Goal: Task Accomplishment & Management: Manage account settings

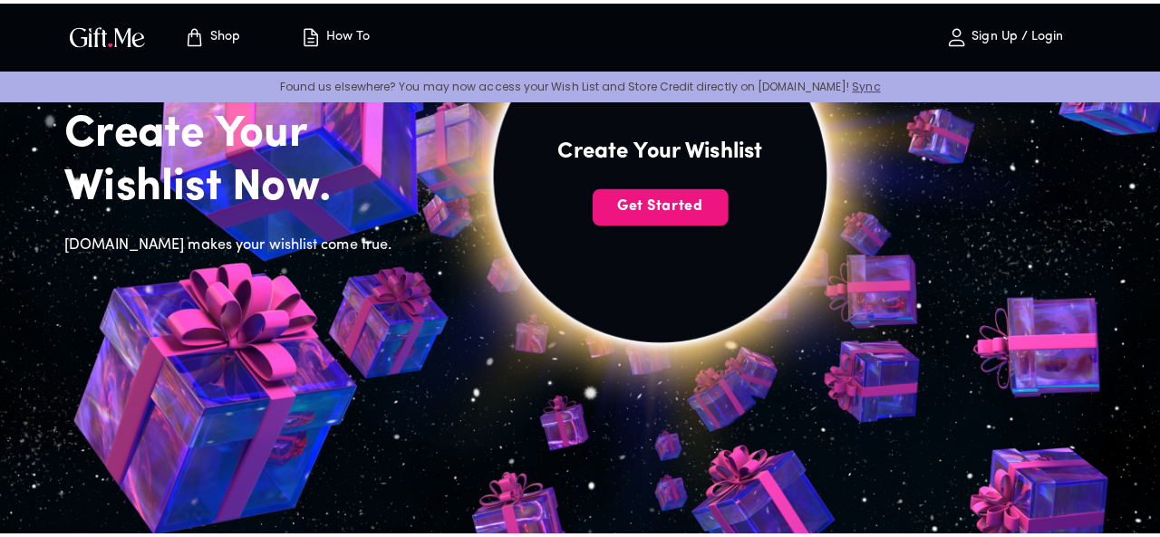
scroll to position [181, 0]
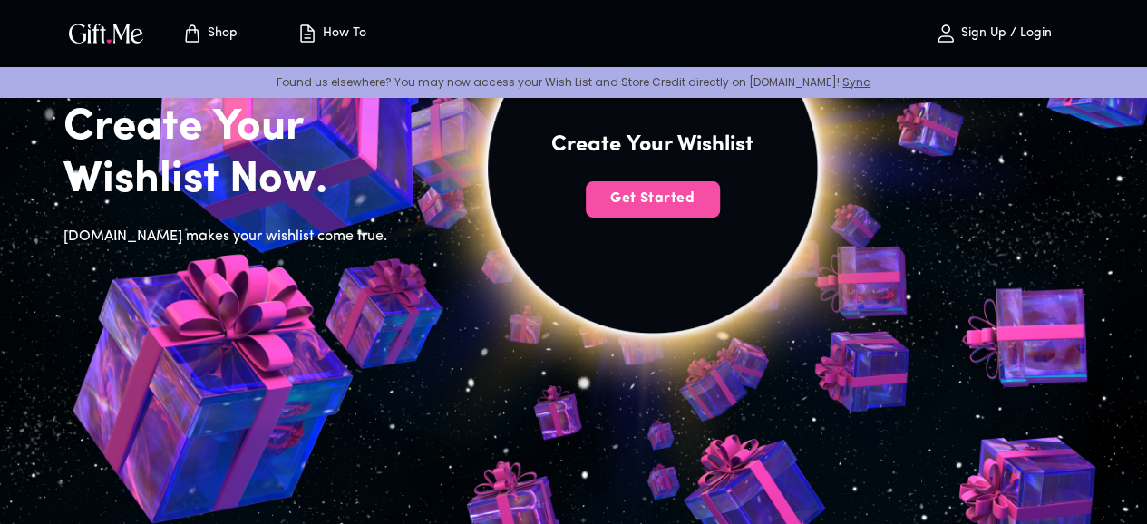
click at [720, 218] on button "Get Started" at bounding box center [652, 199] width 134 height 36
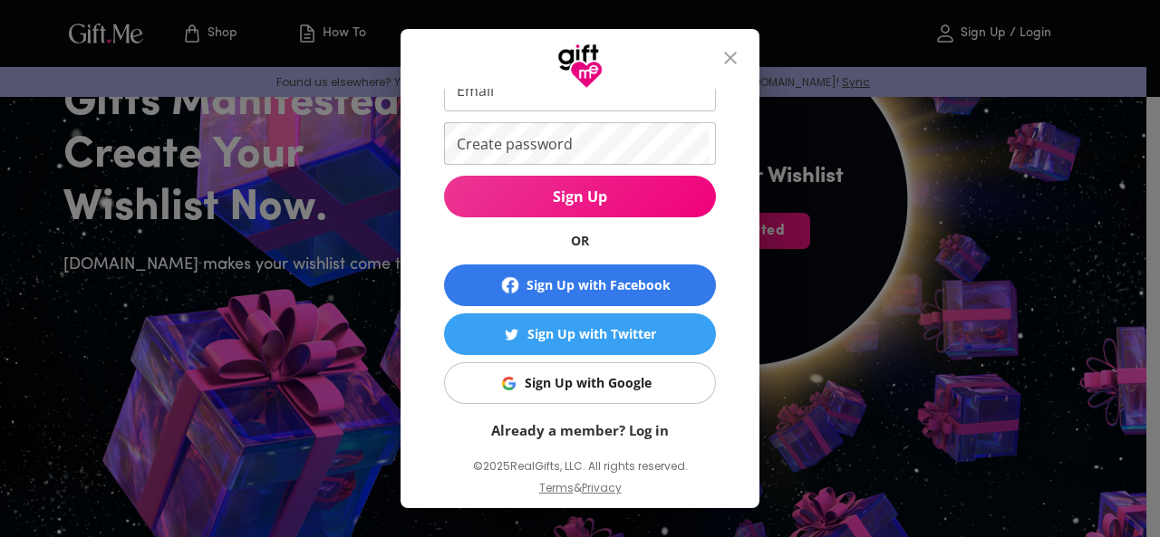
scroll to position [120, 0]
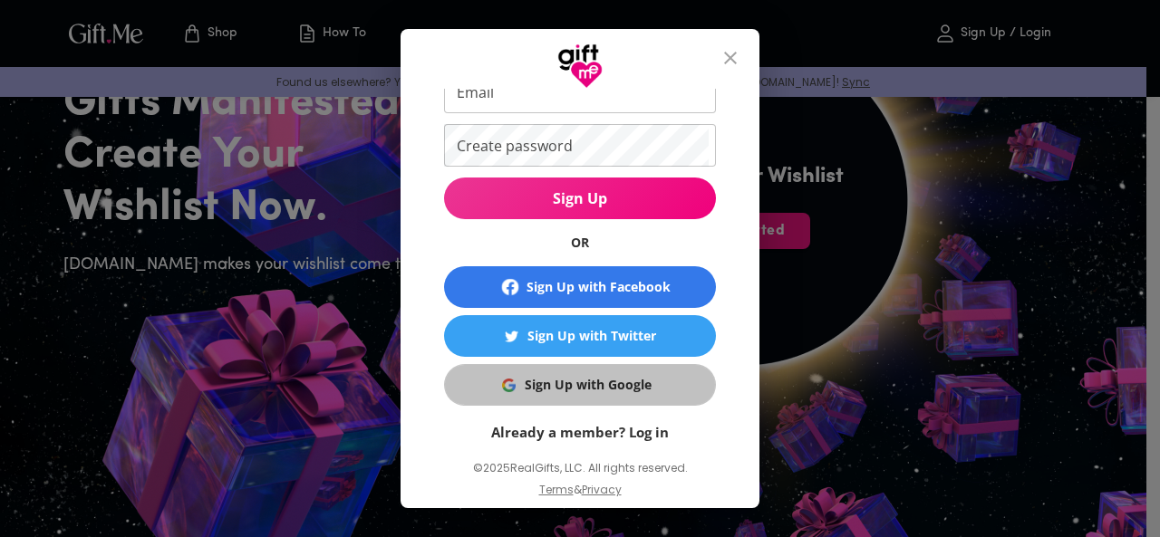
click at [692, 385] on span "Sign Up with Google" at bounding box center [576, 385] width 249 height 20
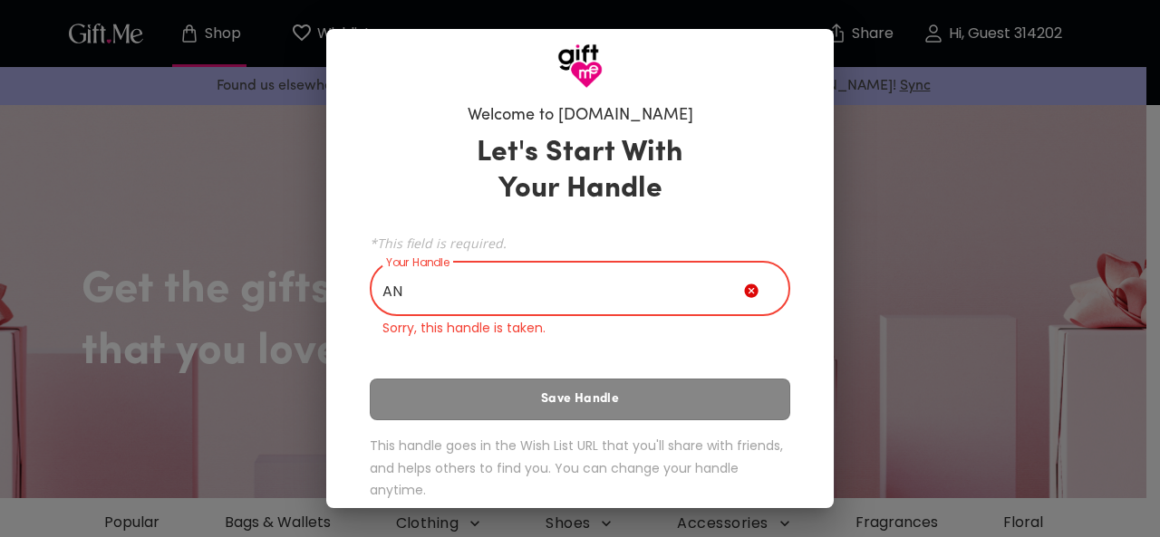
type input "A"
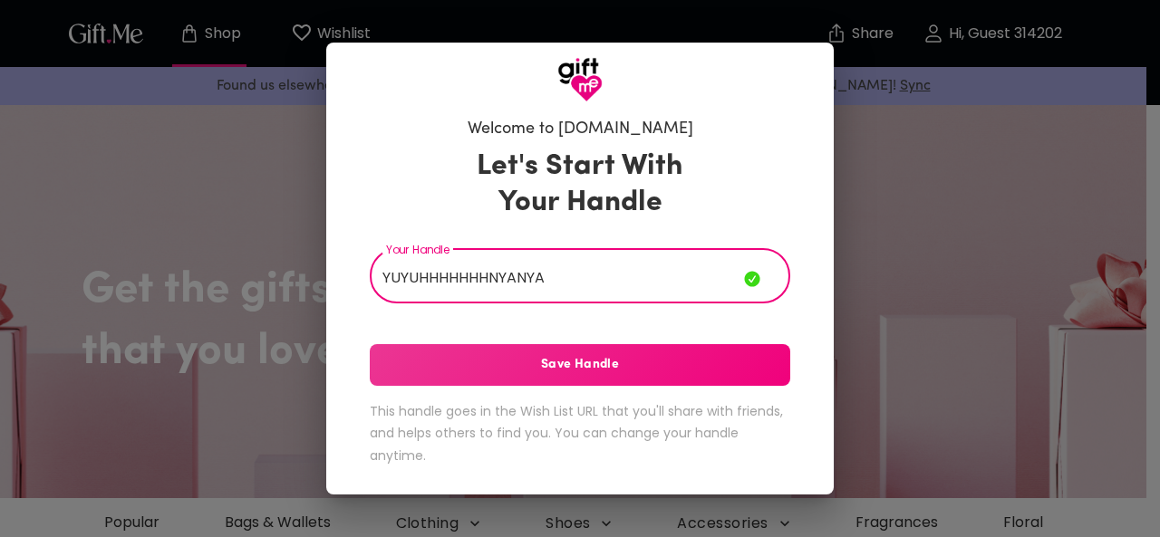
type input "YUYUHHHHHHHNYANYA"
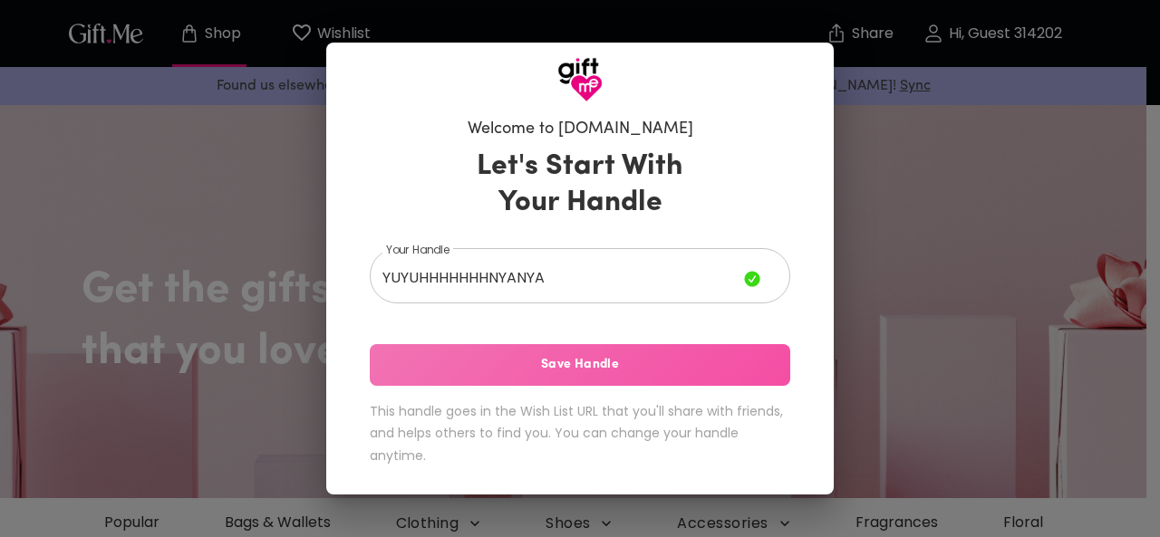
click at [462, 353] on button "Save Handle" at bounding box center [580, 365] width 421 height 42
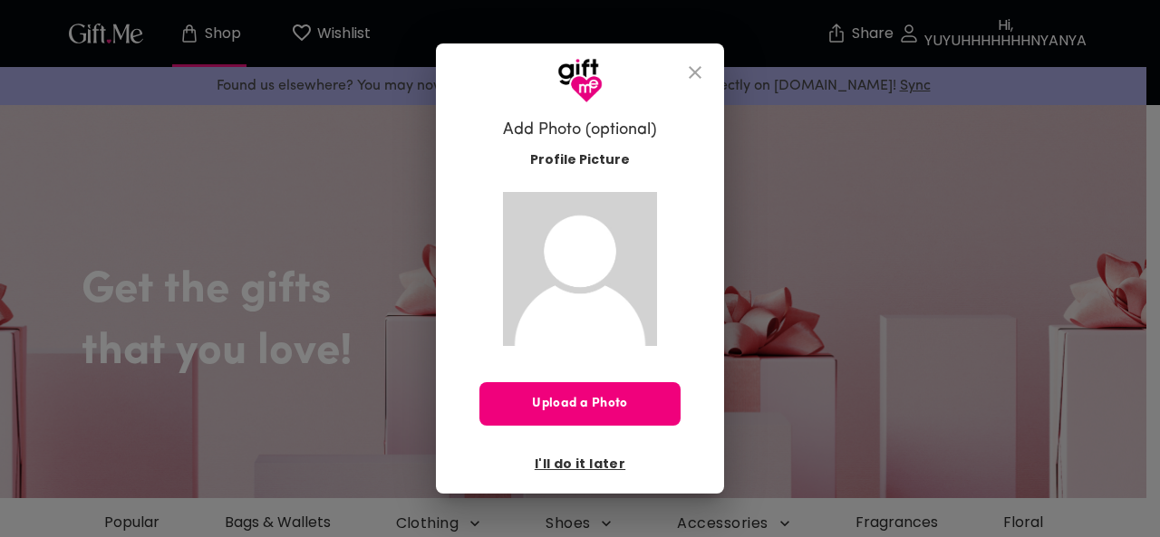
click at [591, 411] on span "Upload a Photo" at bounding box center [579, 404] width 201 height 20
click at [596, 471] on span "I'll do it later" at bounding box center [580, 464] width 91 height 20
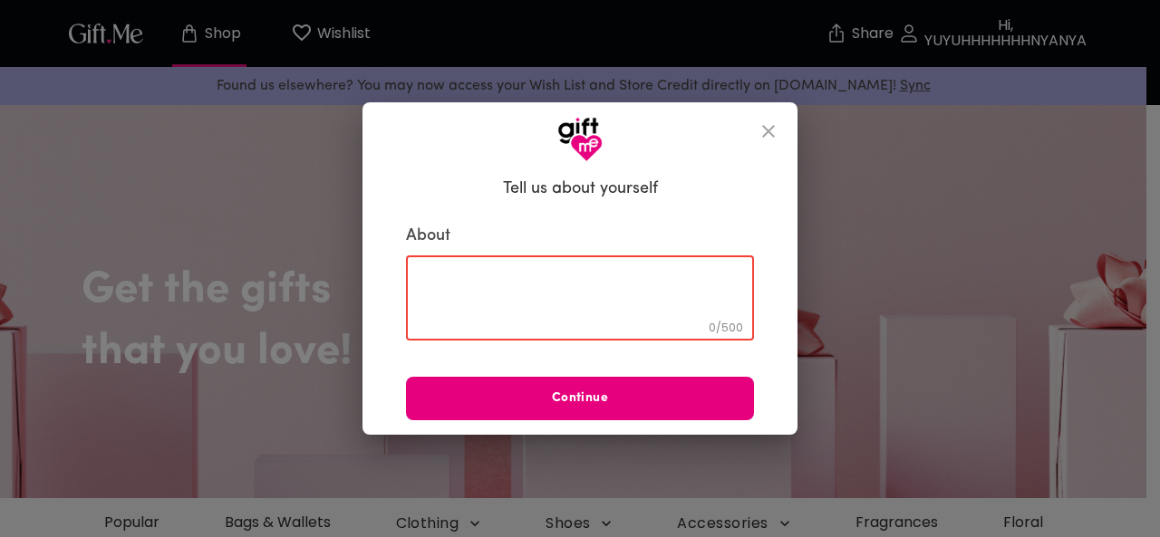
click at [566, 296] on textarea at bounding box center [580, 299] width 323 height 52
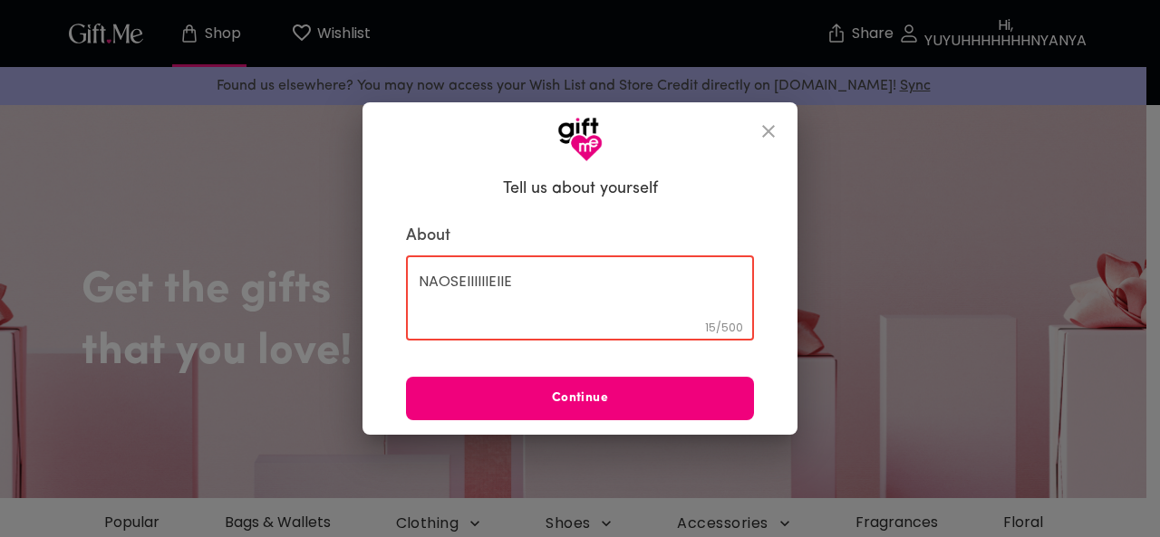
type textarea "NAOSEIIIIIIEIIE"
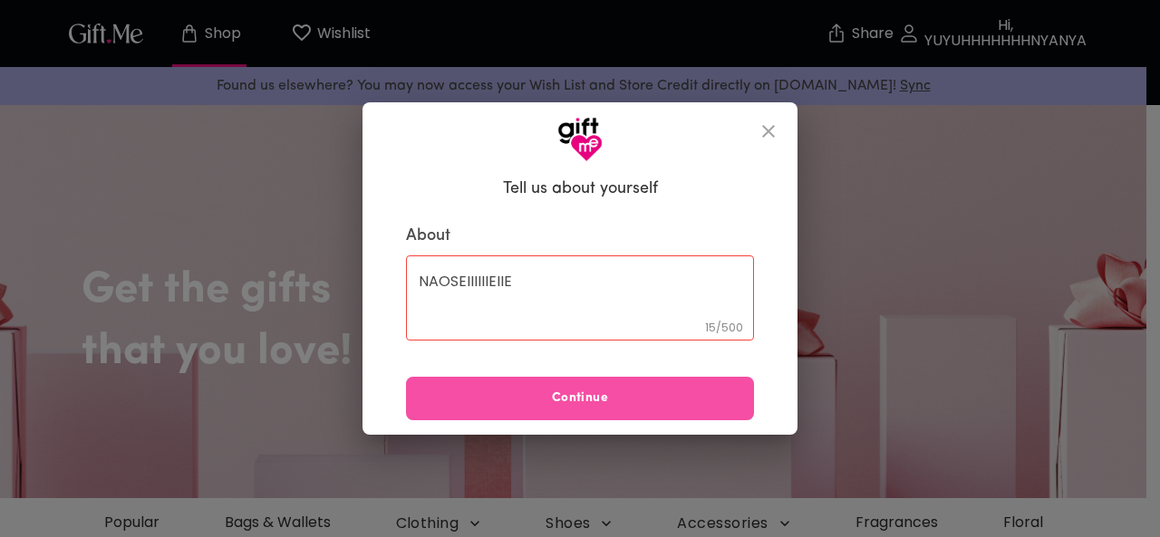
click at [586, 405] on span "Continue" at bounding box center [580, 399] width 348 height 20
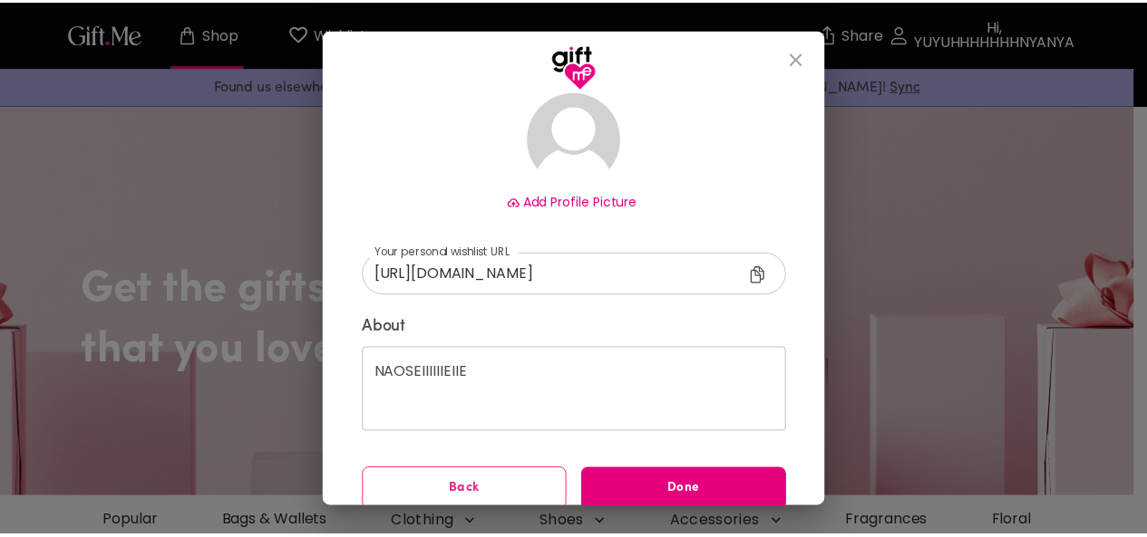
scroll to position [150, 0]
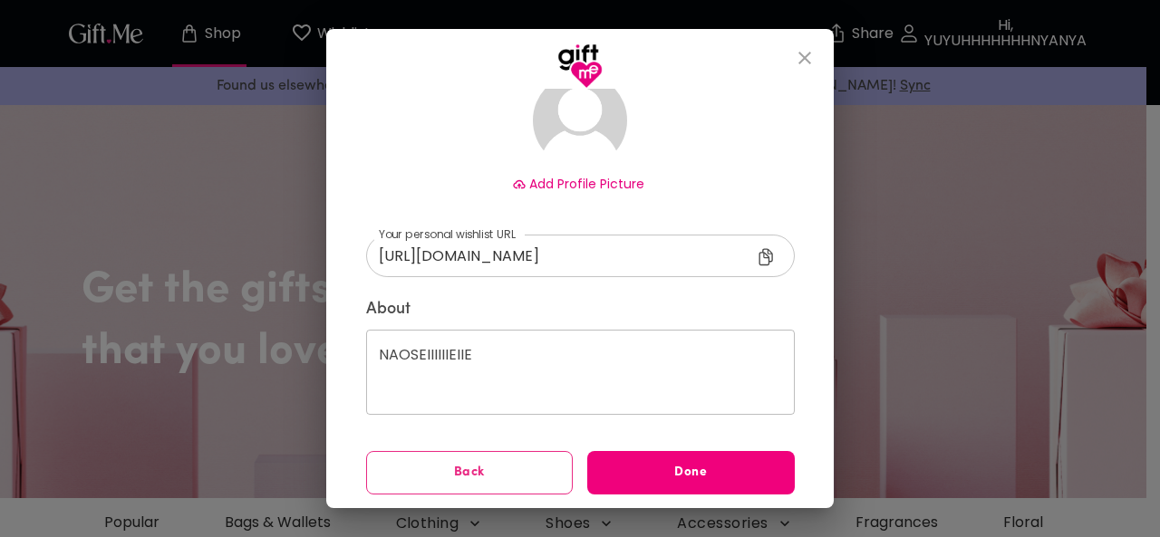
click at [744, 485] on button "Done" at bounding box center [691, 473] width 208 height 44
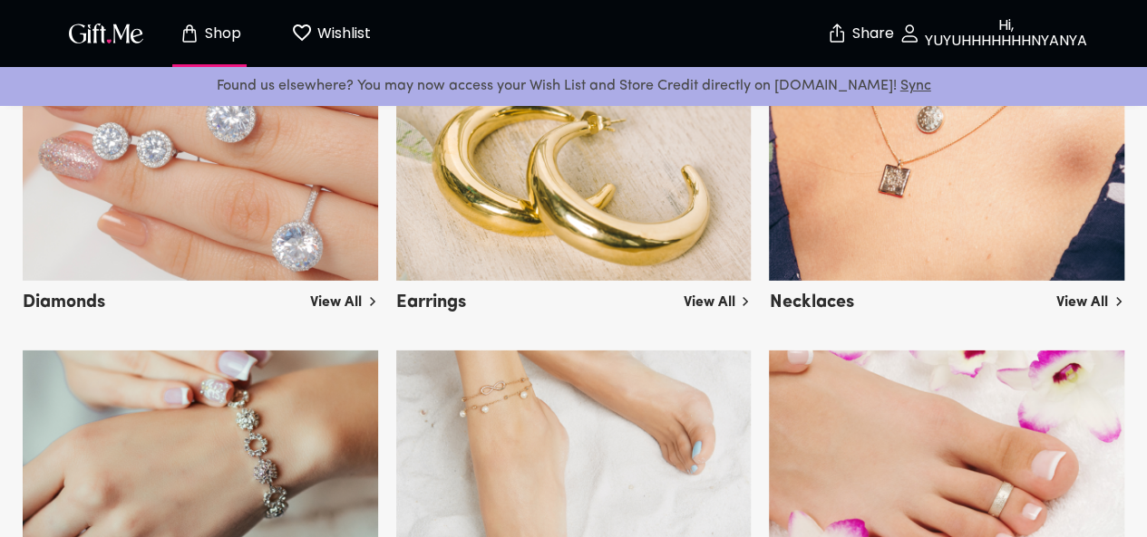
scroll to position [2755, 0]
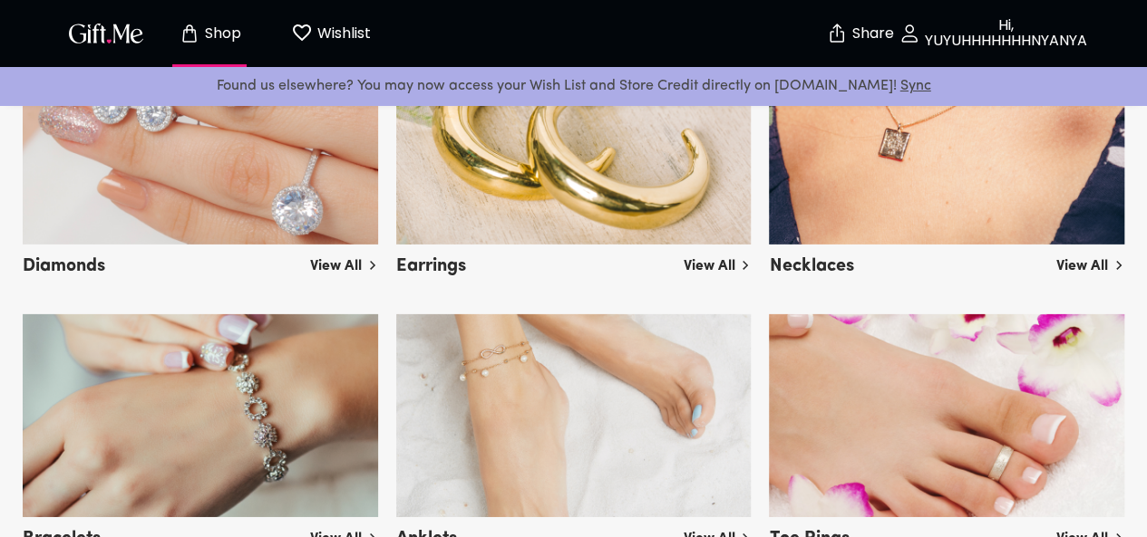
click at [903, 24] on icon "button" at bounding box center [909, 34] width 22 height 22
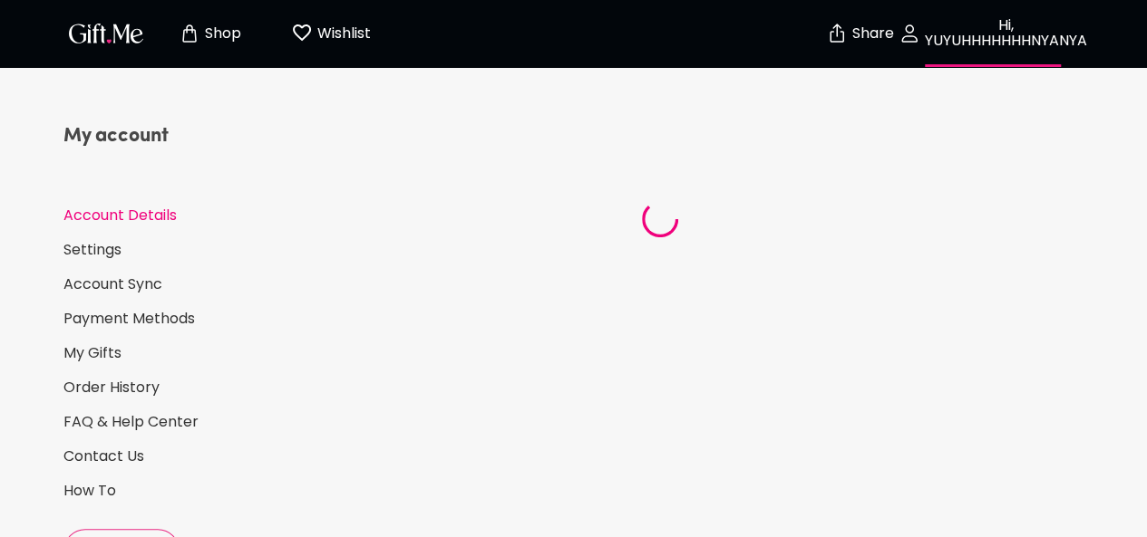
select select "US"
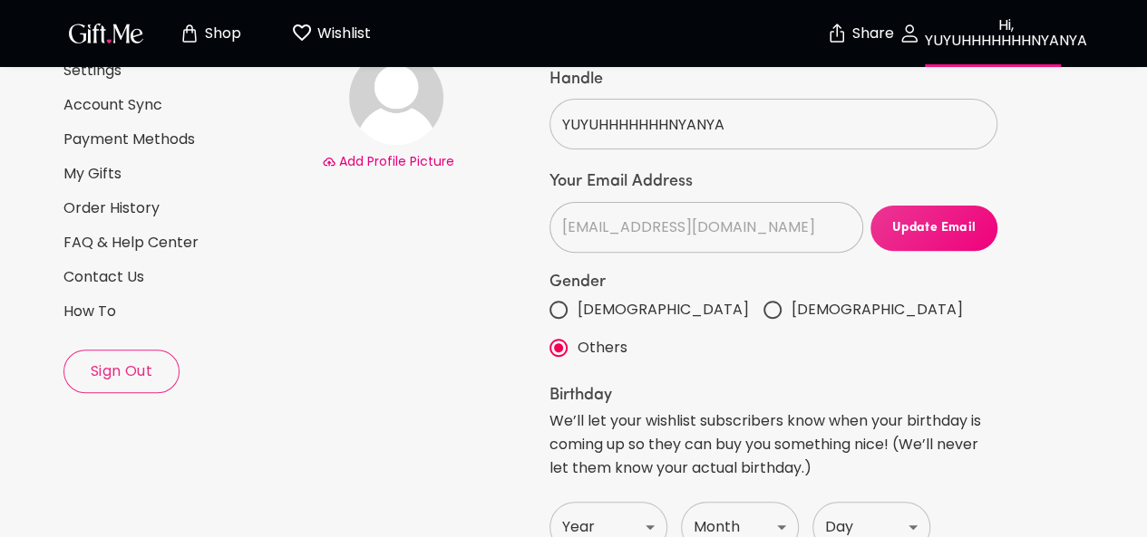
scroll to position [34, 0]
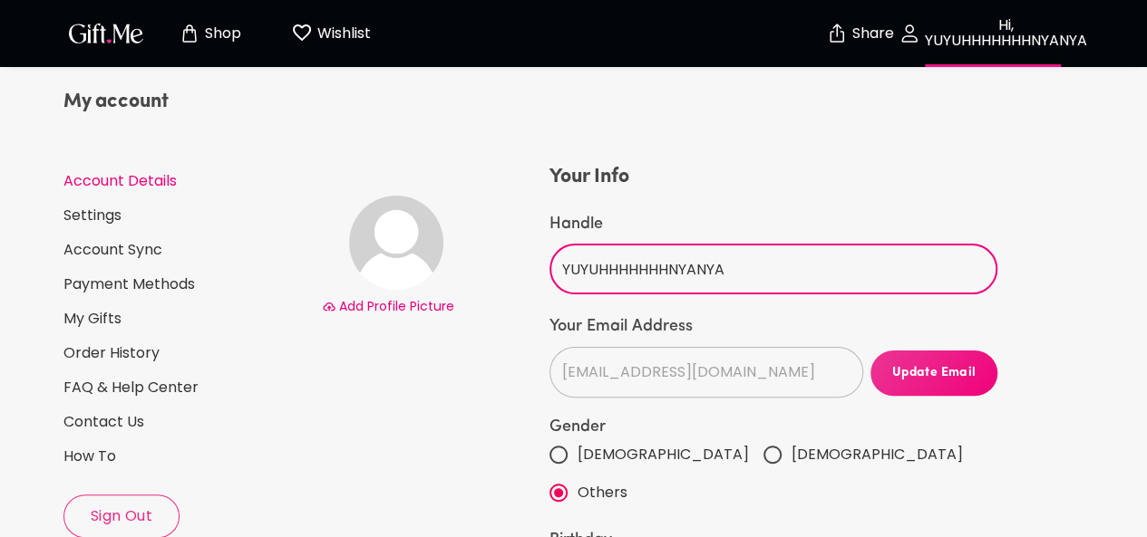
click at [752, 262] on input "YUYUHHHHHHHNYANYA" at bounding box center [763, 269] width 428 height 51
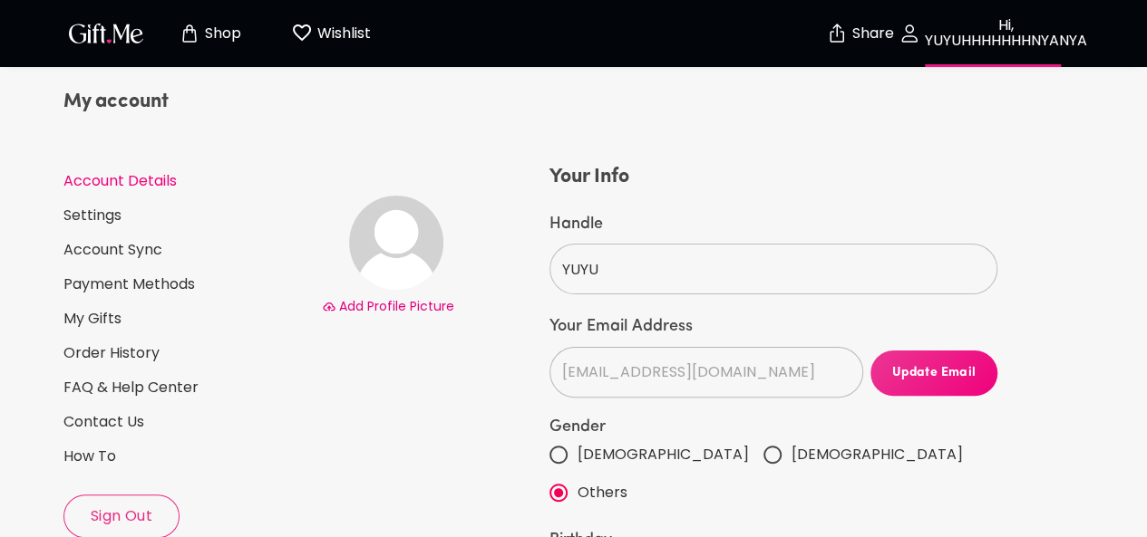
click at [435, 383] on div "Add Profile Picture" at bounding box center [431, 523] width 227 height 720
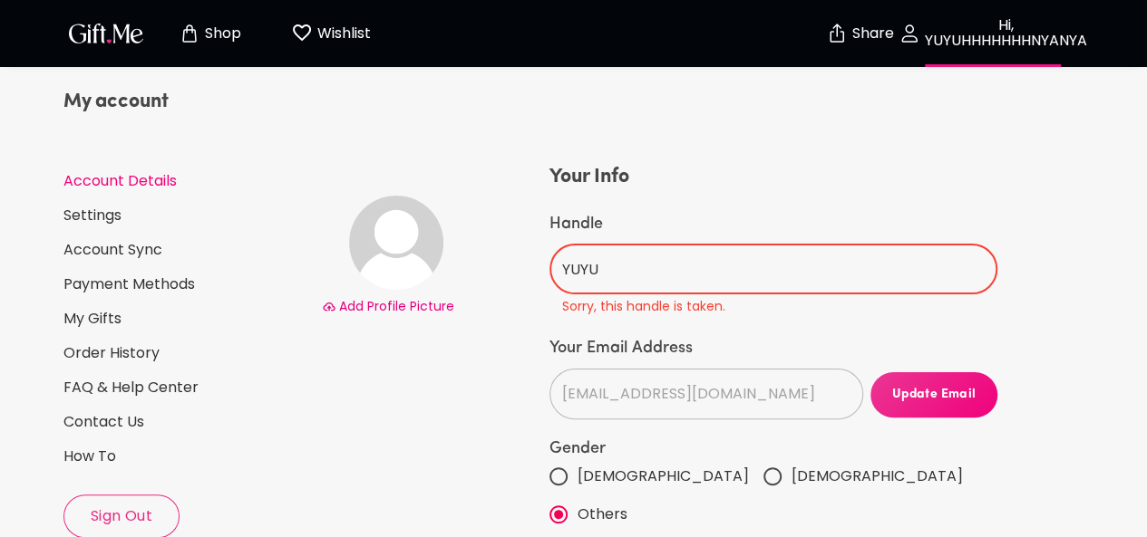
click at [656, 271] on input "YUYU" at bounding box center [763, 269] width 428 height 51
type input "YUYUHHHHHHHNYANYA"
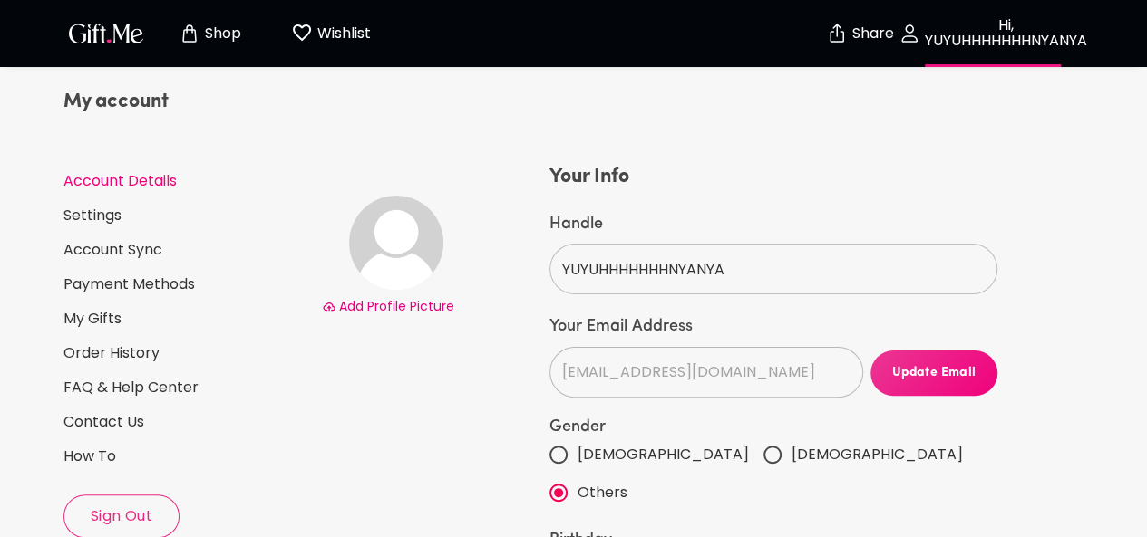
click at [498, 334] on div "Add Profile Picture" at bounding box center [431, 523] width 227 height 720
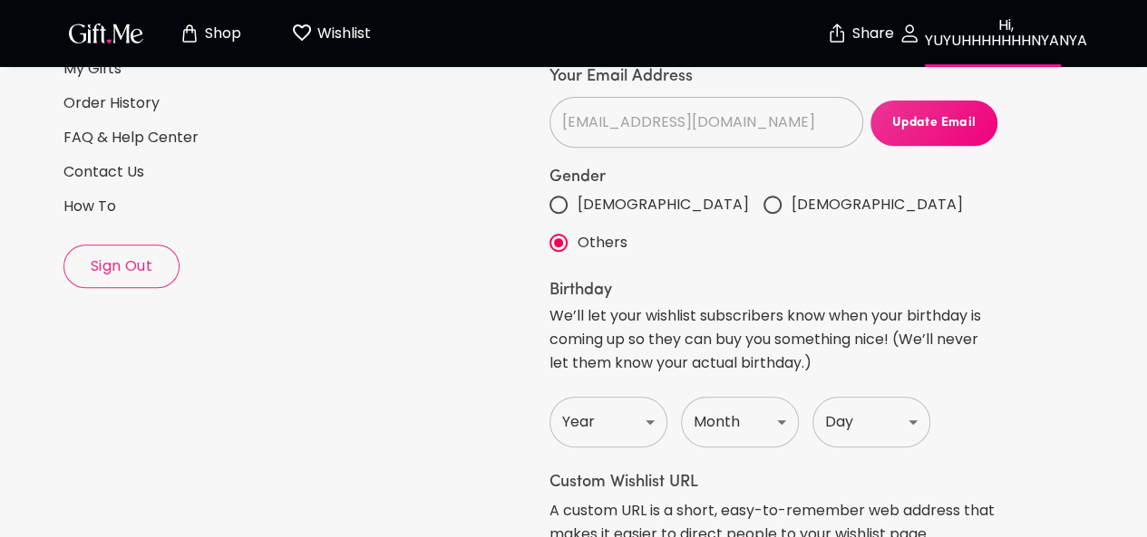
scroll to position [252, 0]
